Goal: Information Seeking & Learning: Understand process/instructions

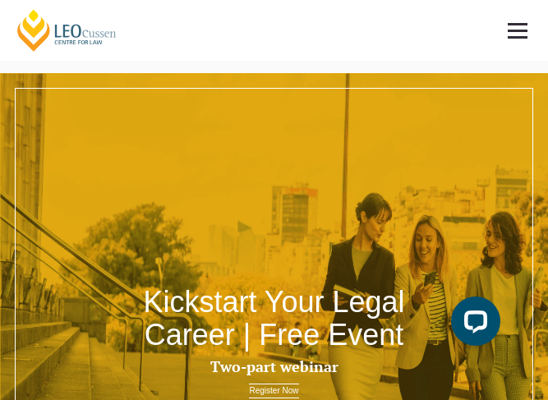
click at [512, 33] on link at bounding box center [517, 30] width 61 height 61
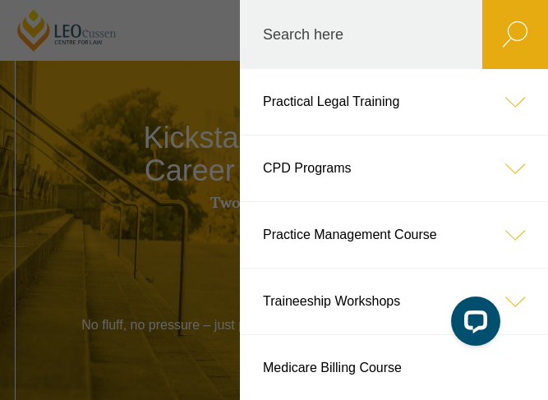
click at [506, 103] on icon at bounding box center [515, 102] width 66 height 66
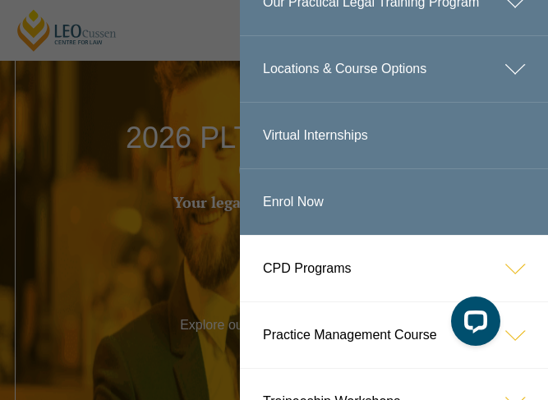
scroll to position [246, 0]
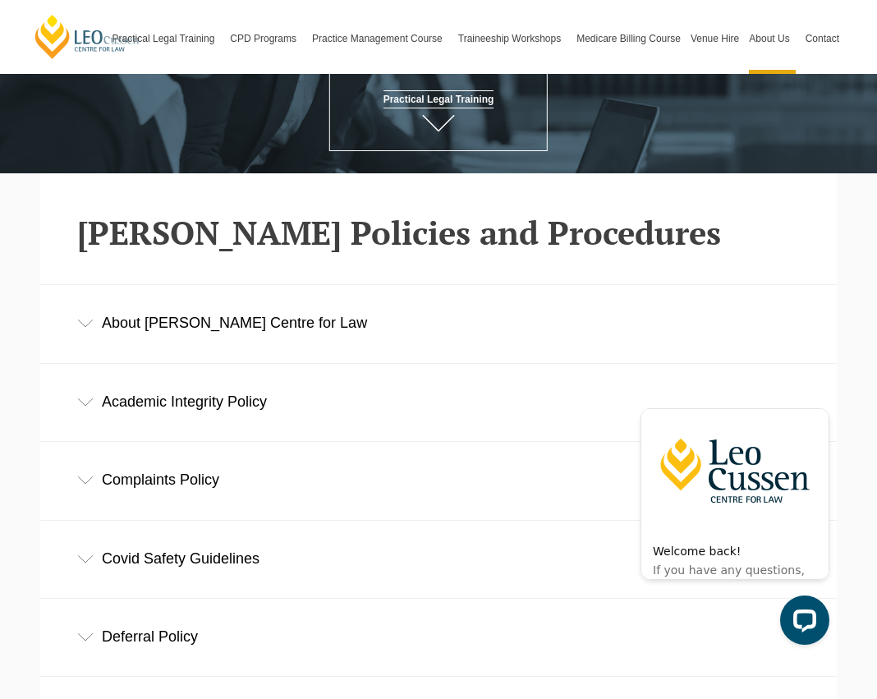
scroll to position [246, 0]
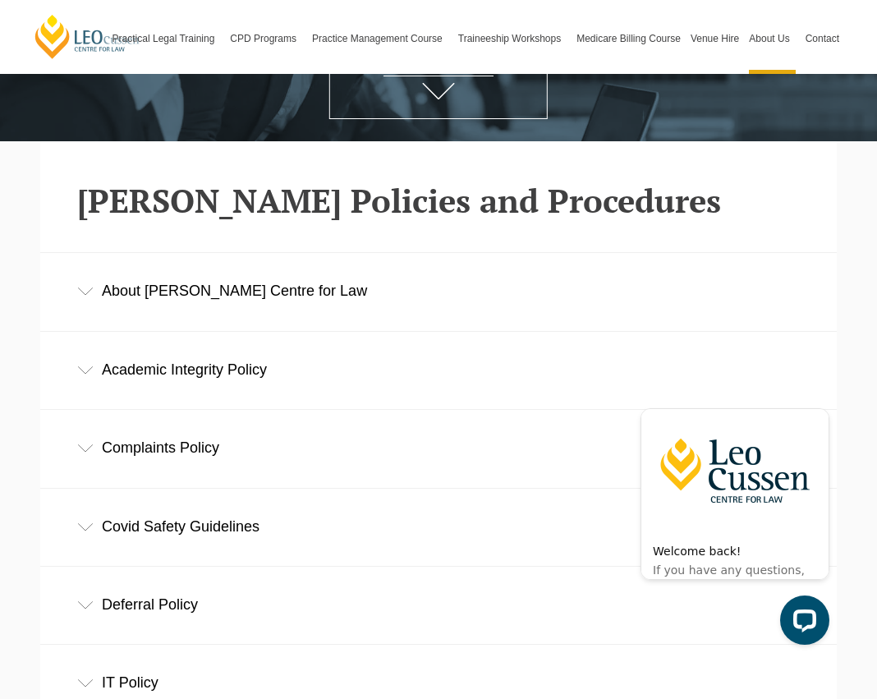
click at [102, 374] on div "Academic Integrity Policy" at bounding box center [438, 370] width 796 height 76
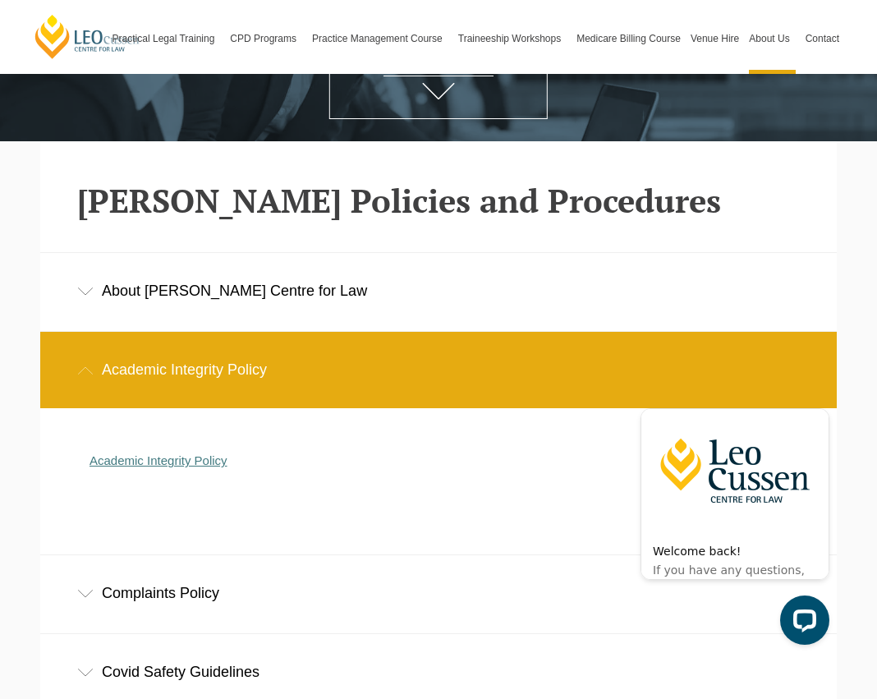
click at [177, 399] on link "Academic Integrity Policy" at bounding box center [158, 460] width 138 height 14
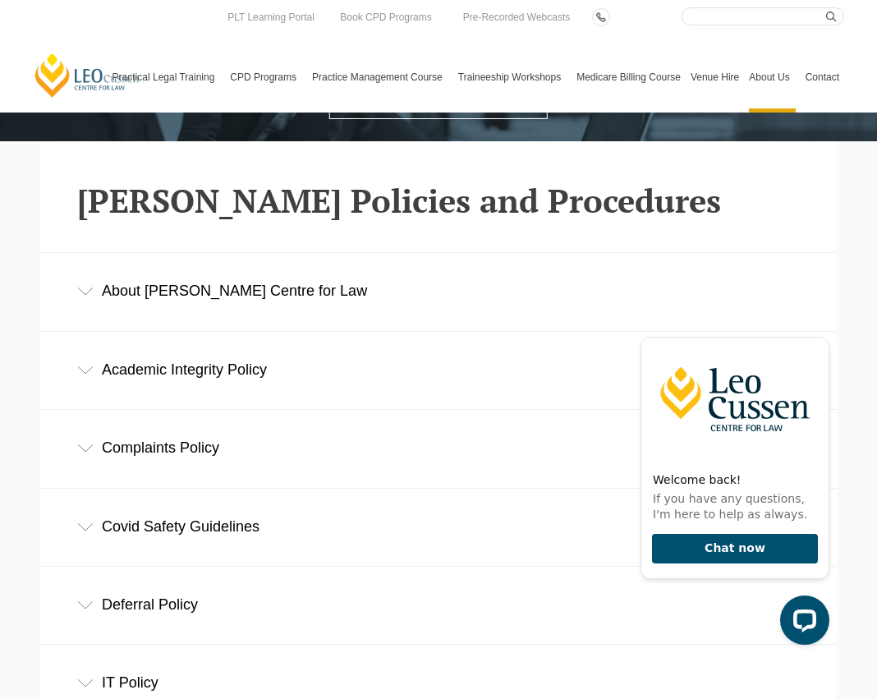
click at [80, 452] on icon at bounding box center [85, 448] width 16 height 8
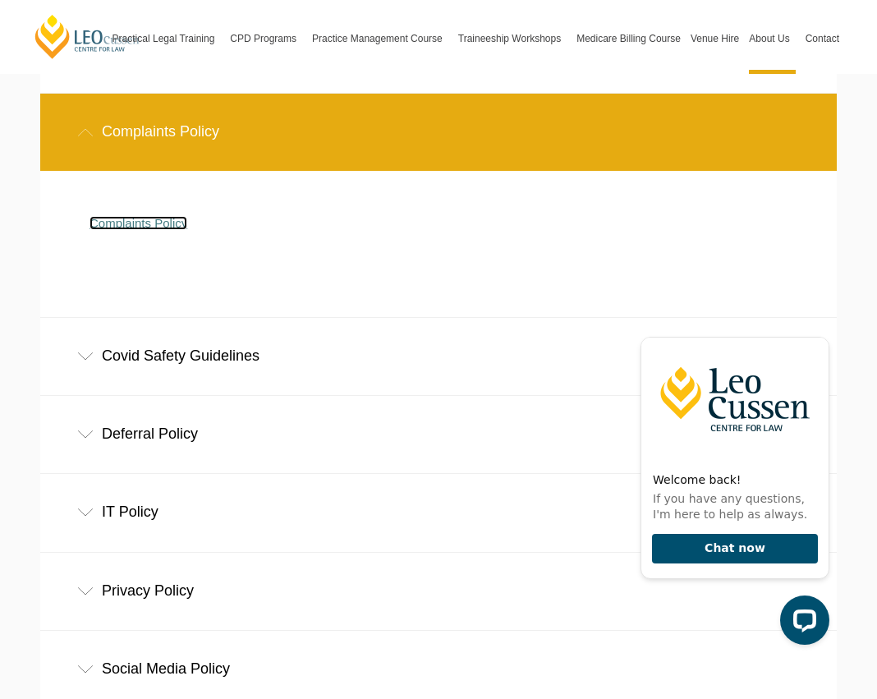
scroll to position [575, 0]
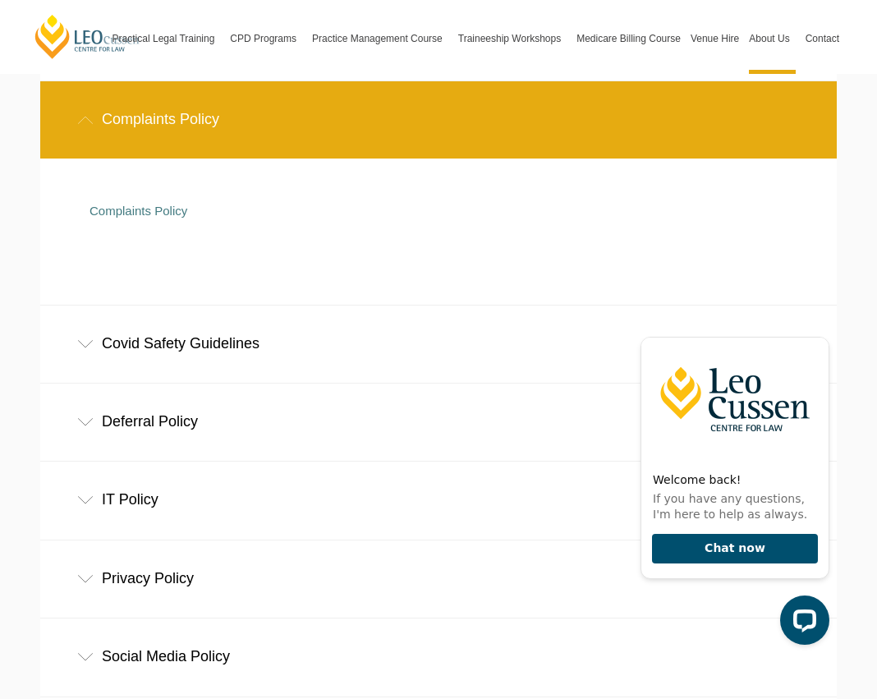
click at [89, 424] on icon at bounding box center [85, 422] width 16 height 8
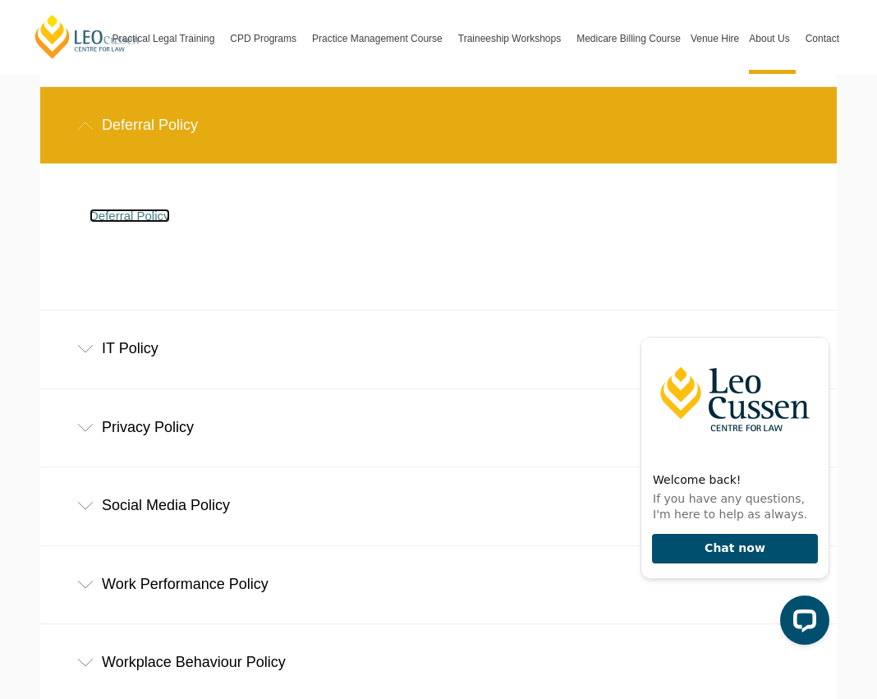
scroll to position [903, 0]
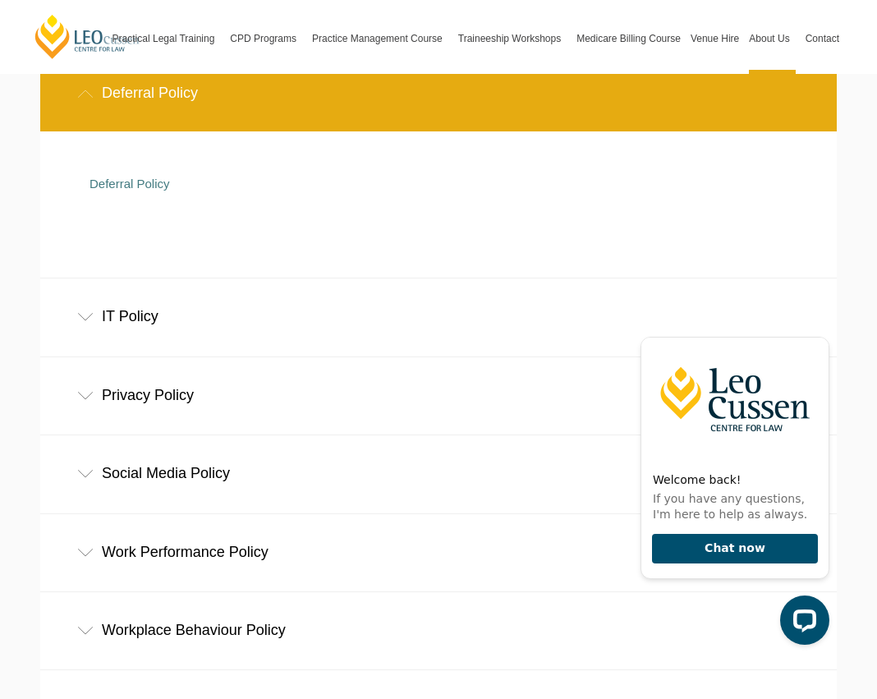
click at [82, 328] on div "IT Policy" at bounding box center [438, 316] width 796 height 76
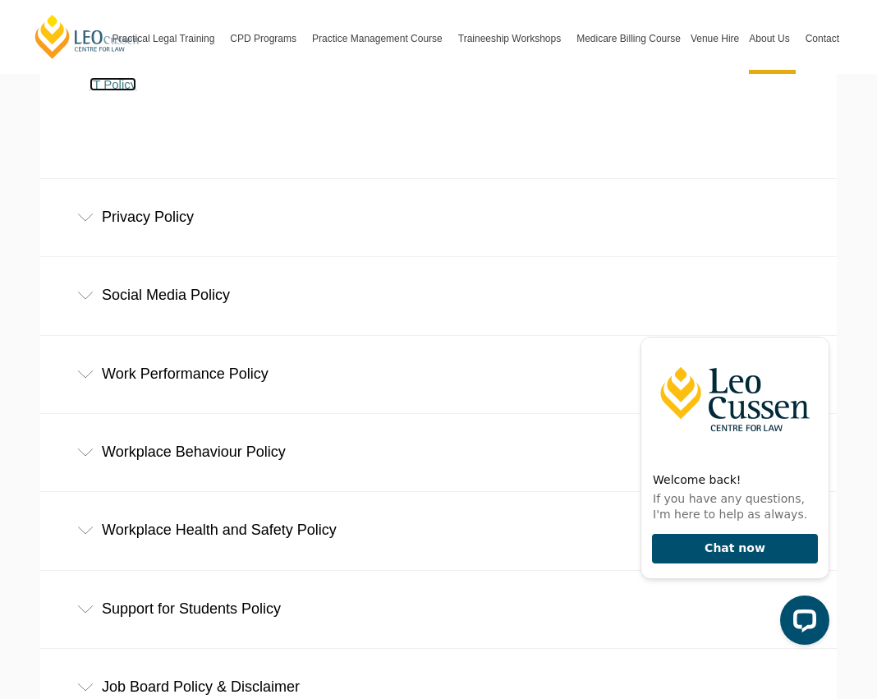
scroll to position [1231, 0]
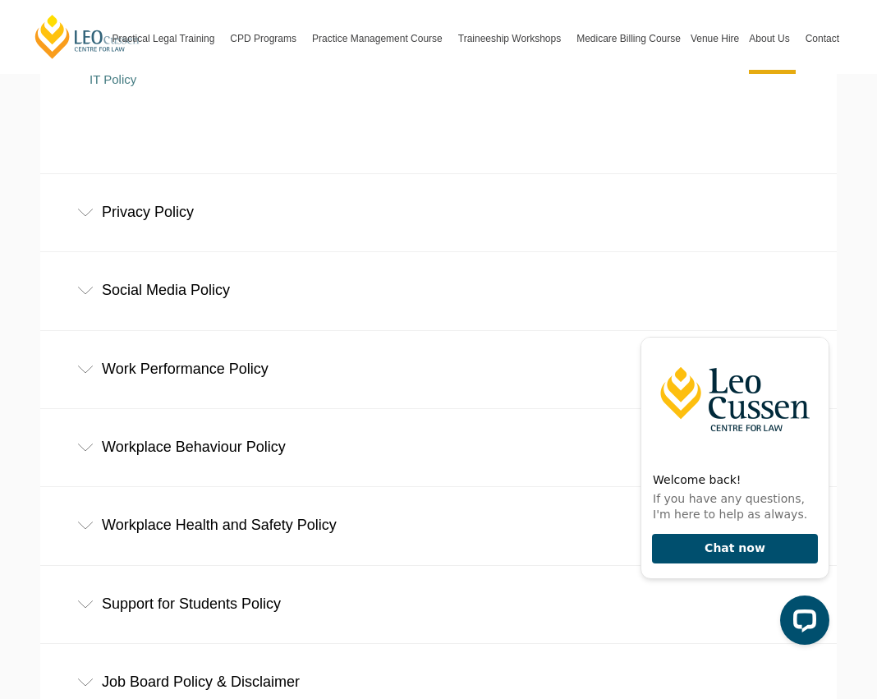
click at [84, 217] on icon at bounding box center [85, 213] width 16 height 8
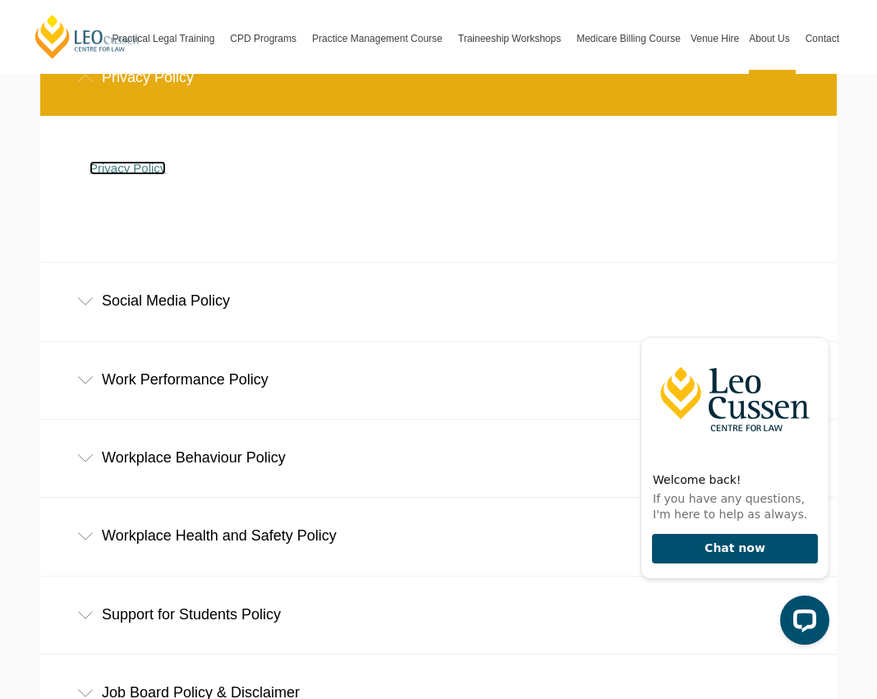
scroll to position [1396, 0]
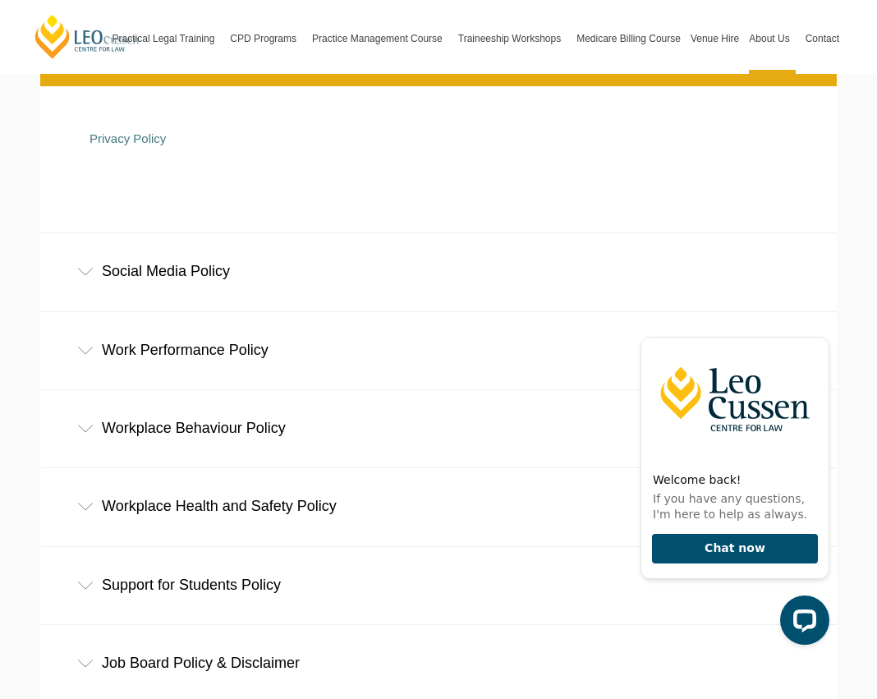
click at [88, 351] on icon at bounding box center [85, 350] width 16 height 8
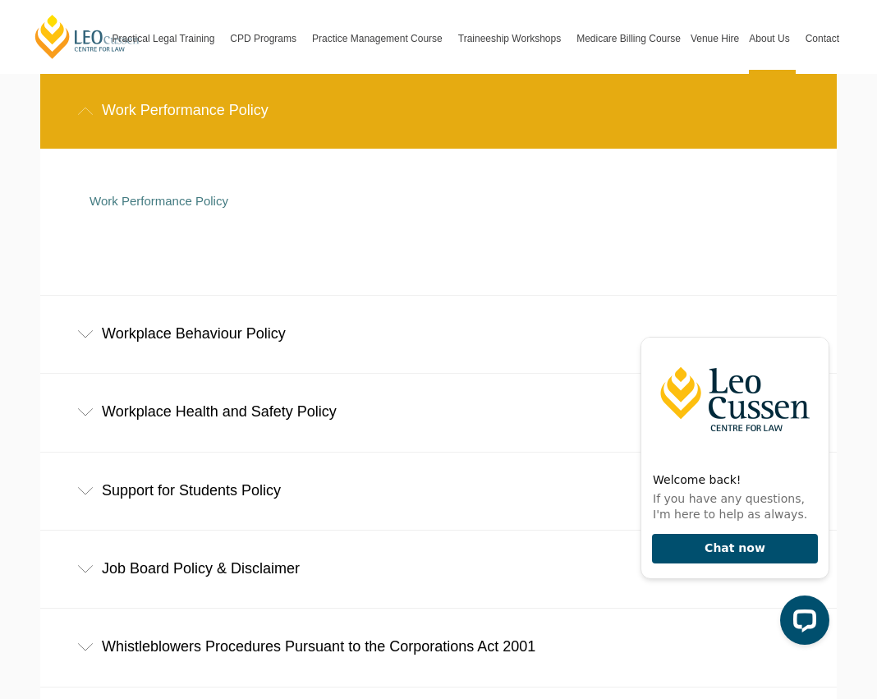
scroll to position [1642, 0]
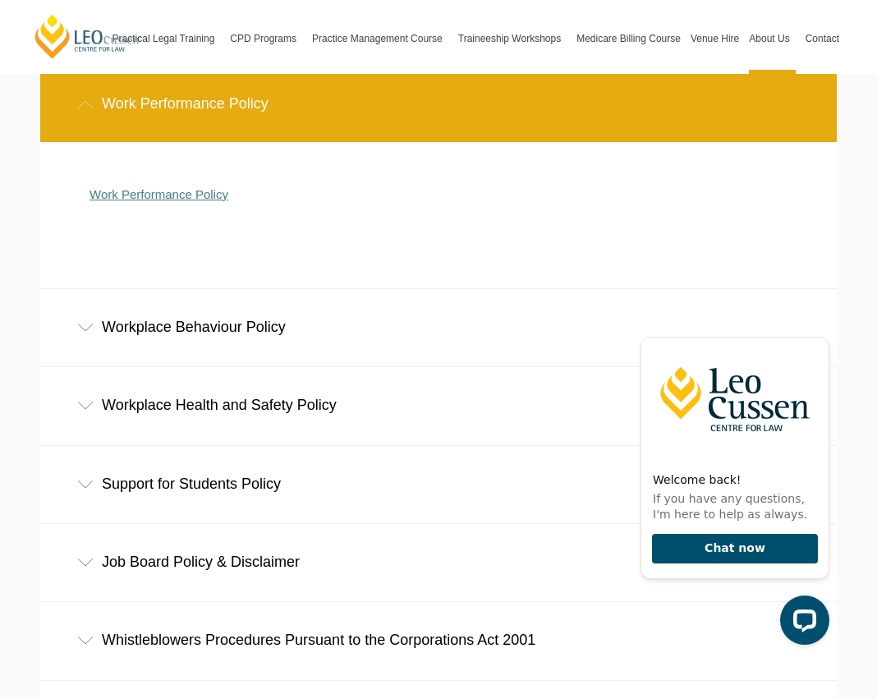
click at [165, 192] on link "Work Performance Policy" at bounding box center [158, 194] width 139 height 14
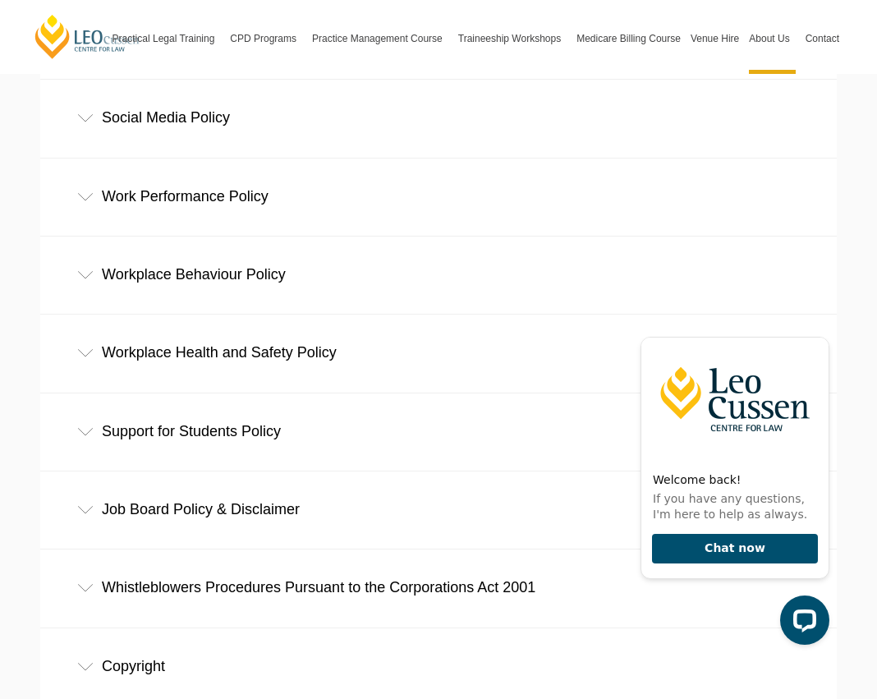
scroll to position [965, 0]
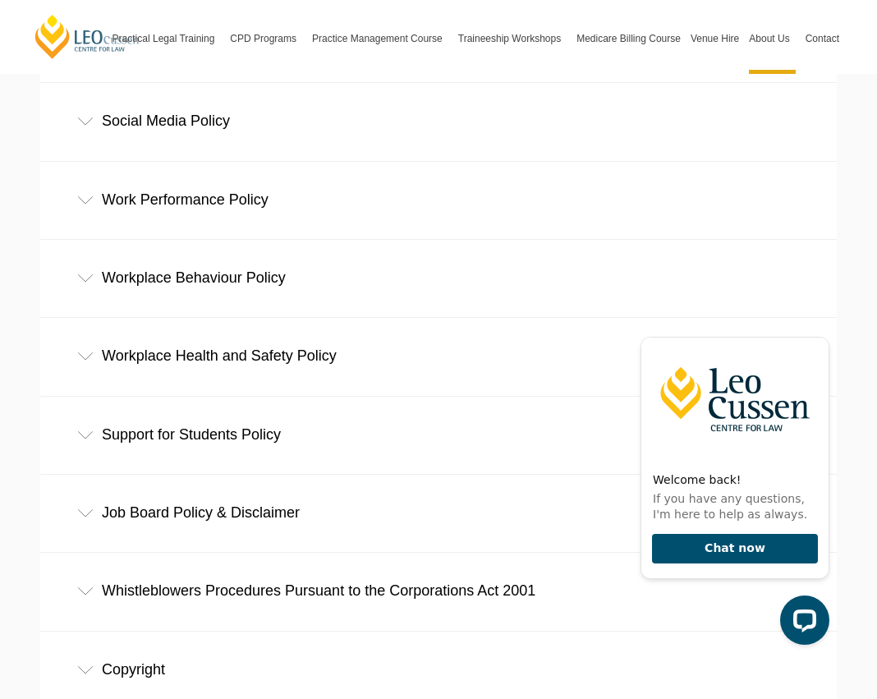
click at [76, 203] on div "Work Performance Policy" at bounding box center [438, 200] width 796 height 76
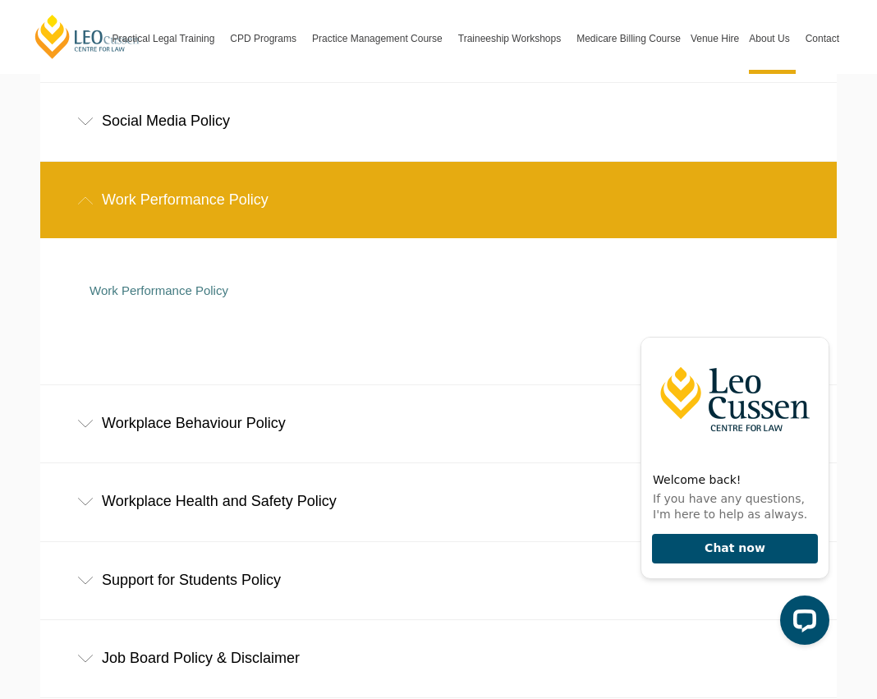
click at [200, 428] on div "Workplace Behaviour Policy" at bounding box center [438, 423] width 796 height 76
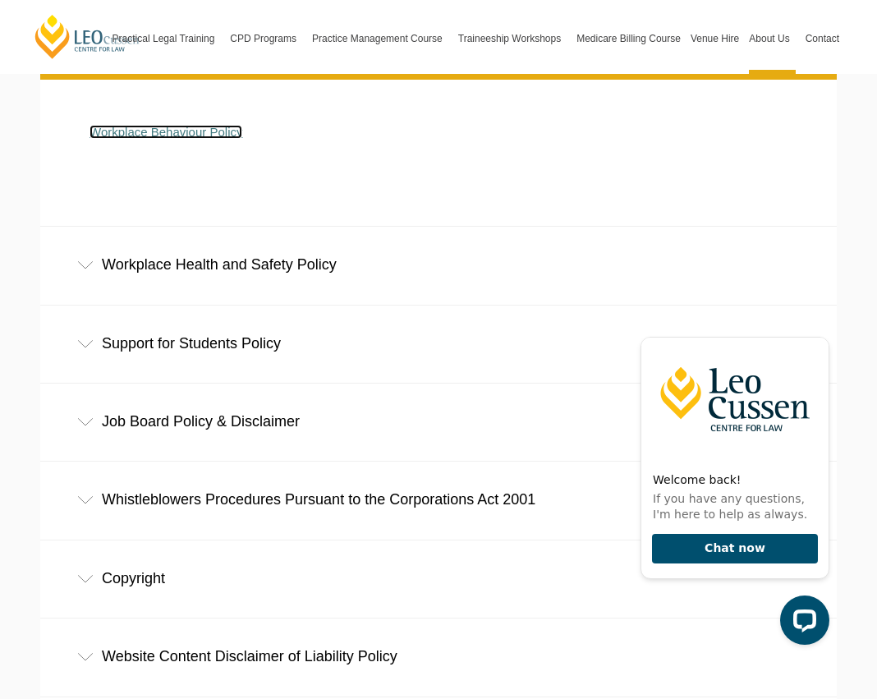
scroll to position [1375, 0]
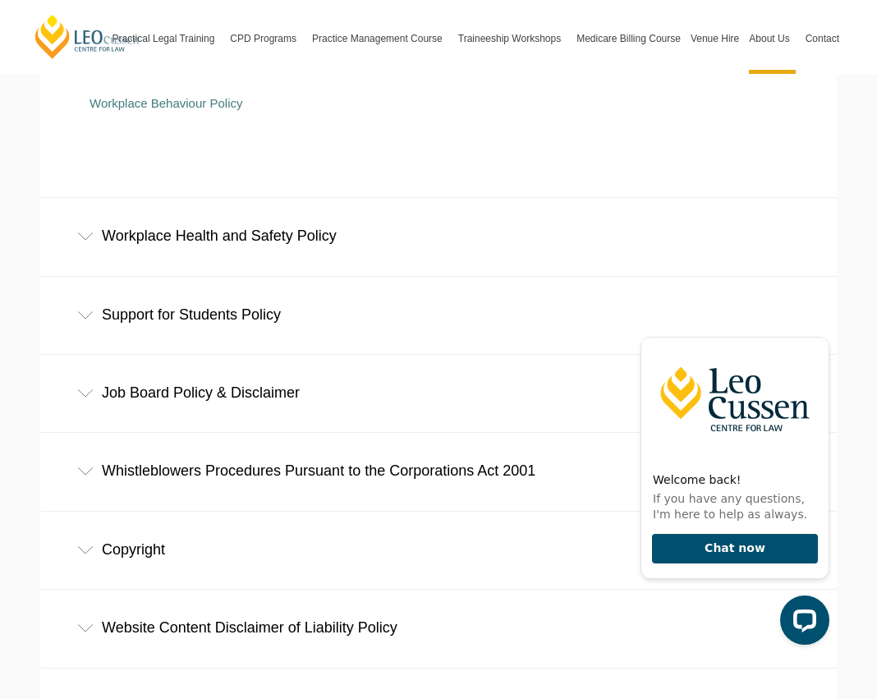
click at [94, 321] on div "Support for Students Policy" at bounding box center [438, 315] width 796 height 76
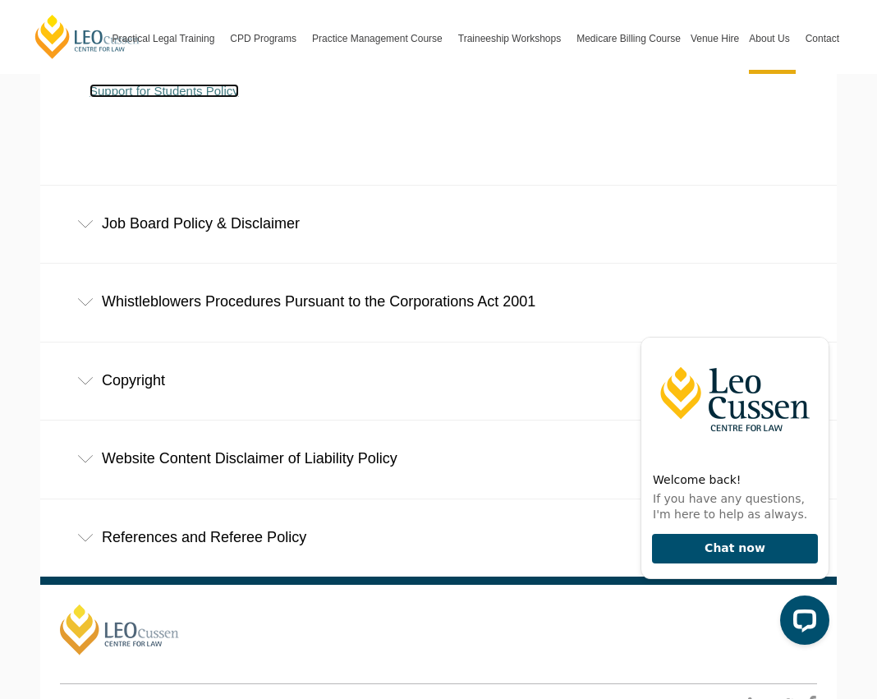
scroll to position [1703, 0]
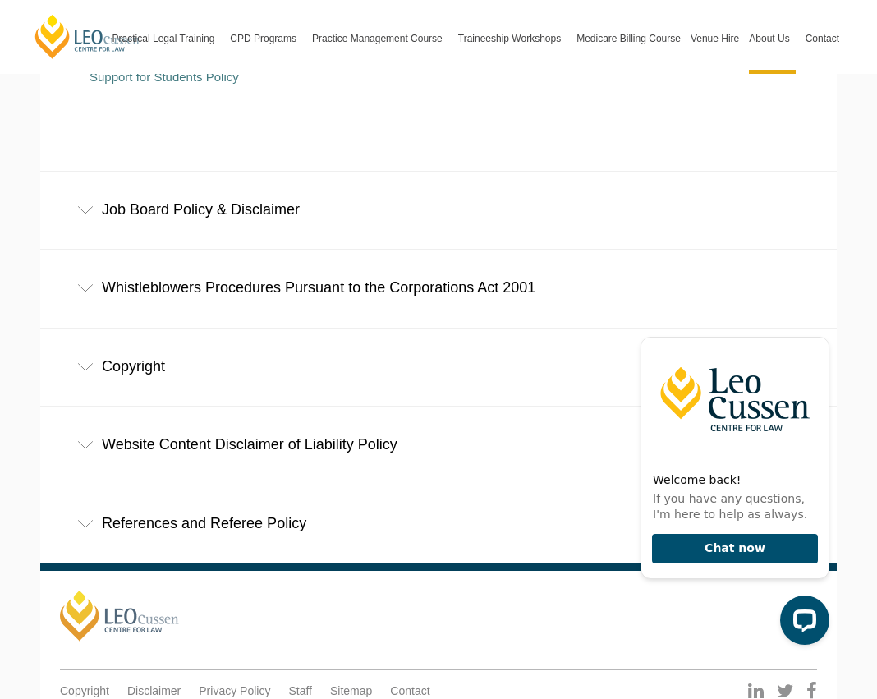
click at [84, 214] on icon at bounding box center [85, 210] width 16 height 8
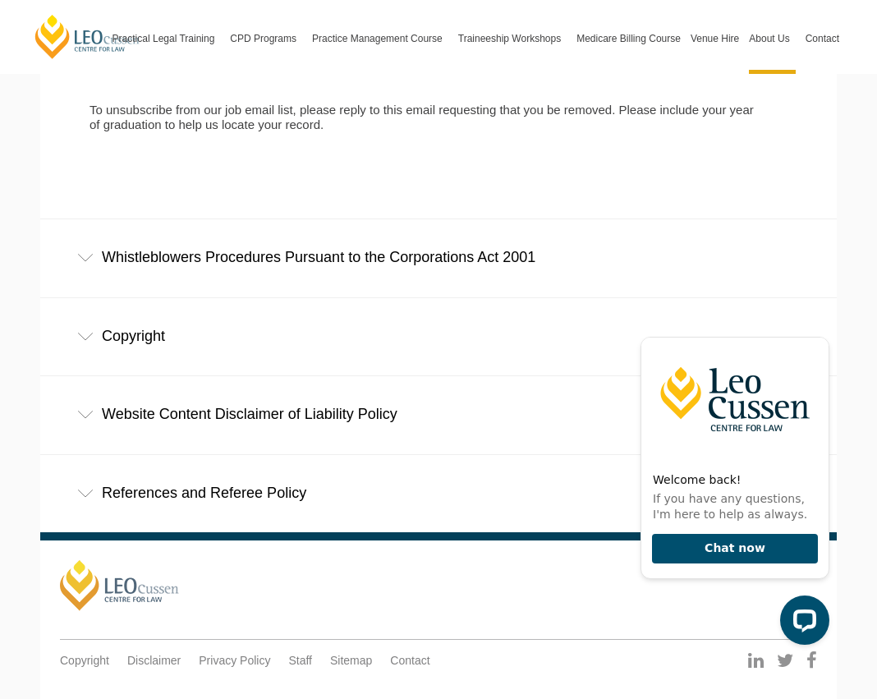
scroll to position [2442, 0]
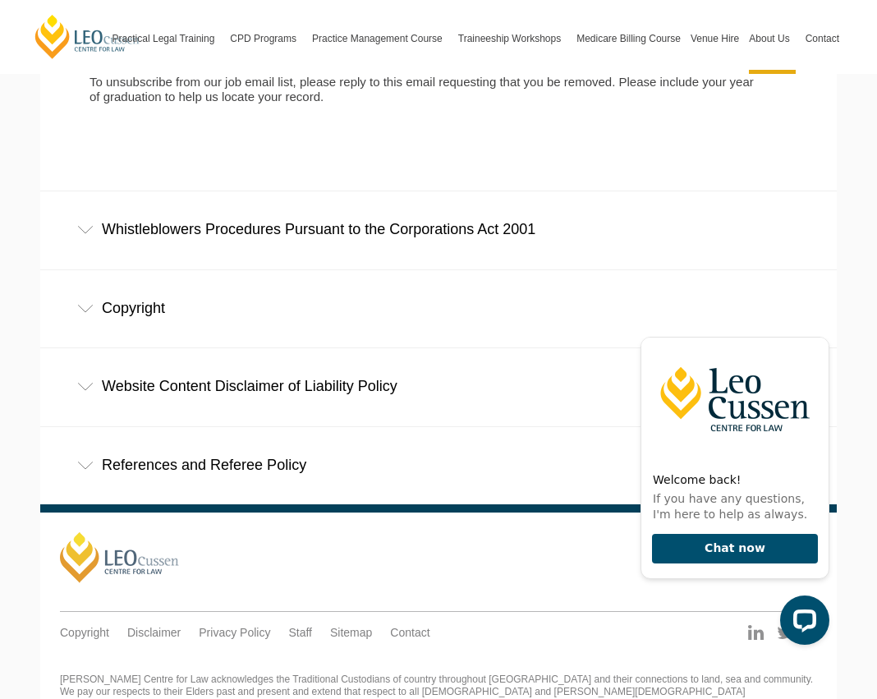
click at [96, 312] on div "Copyright" at bounding box center [438, 308] width 796 height 76
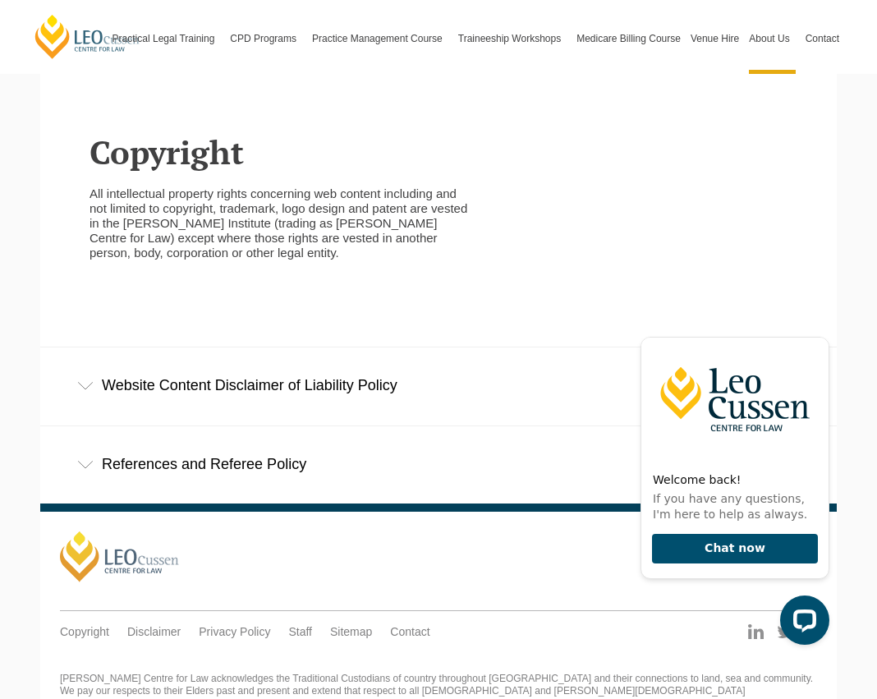
scroll to position [2771, 0]
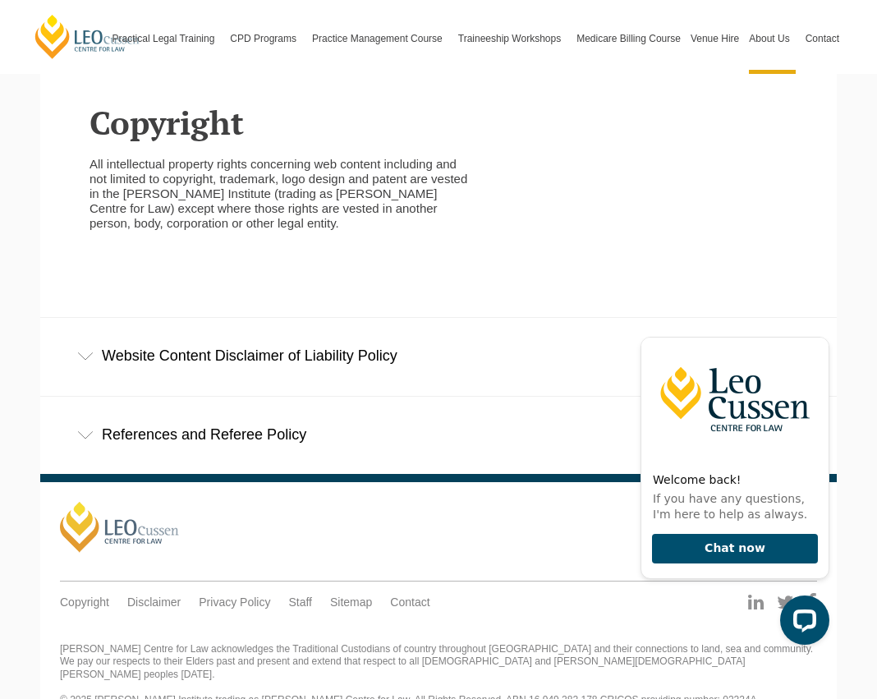
click at [85, 360] on icon at bounding box center [85, 356] width 16 height 8
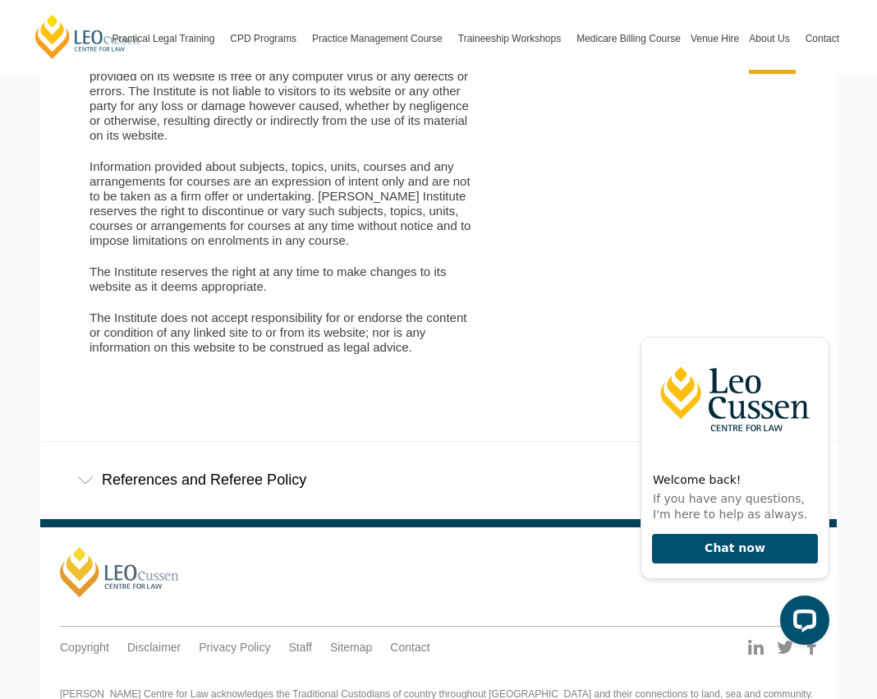
scroll to position [3526, 0]
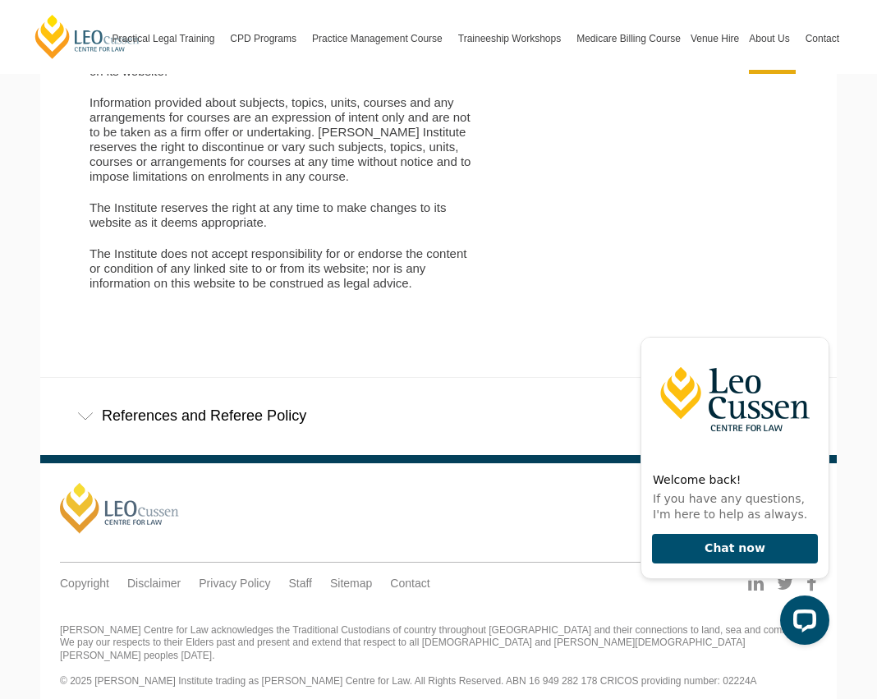
click at [96, 417] on div "References and Referee Policy" at bounding box center [438, 416] width 796 height 76
